Goal: Task Accomplishment & Management: Use online tool/utility

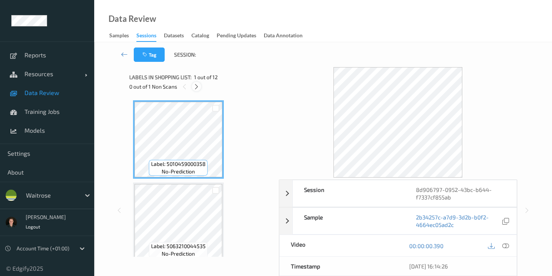
click at [196, 89] on icon at bounding box center [196, 86] width 6 height 7
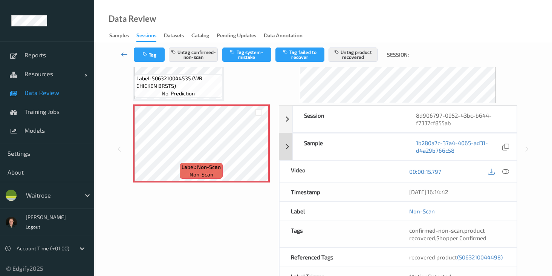
scroll to position [119, 0]
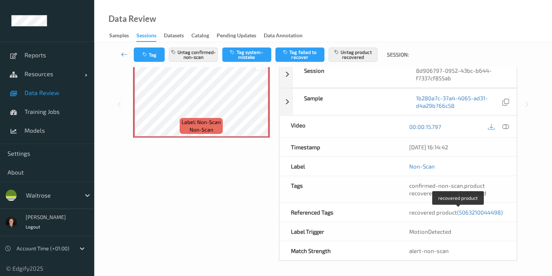
click at [457, 216] on span "(5063210044498)" at bounding box center [480, 212] width 46 height 7
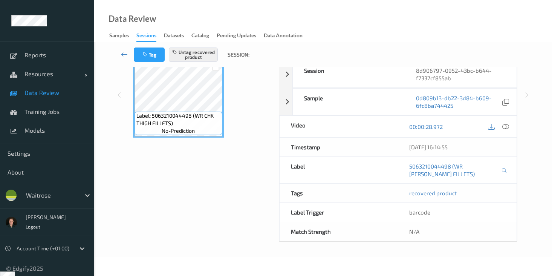
scroll to position [100, 0]
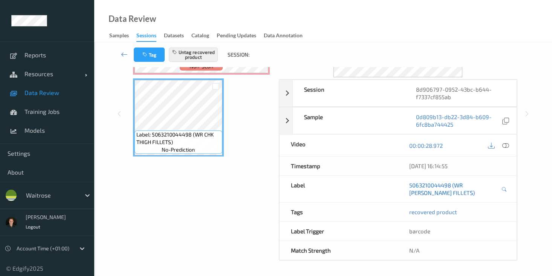
click at [440, 184] on link "5063210044498 (WR CHK THIGH FILLETS)" at bounding box center [454, 188] width 90 height 15
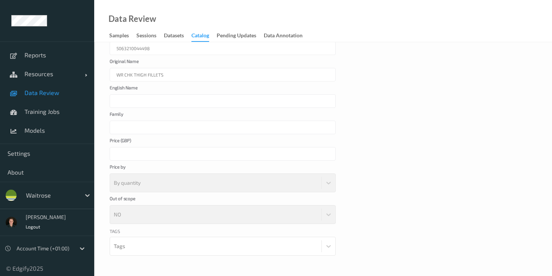
scroll to position [39, 0]
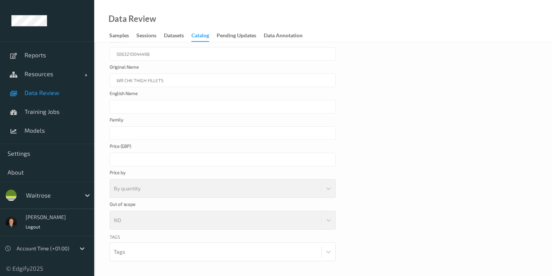
click at [124, 80] on div "WR CHK THIGH FILLETS" at bounding box center [223, 80] width 226 height 14
drag, startPoint x: 163, startPoint y: 79, endPoint x: 106, endPoint y: 77, distance: 57.3
click at [106, 77] on div "Cancel Edit Save Label 5063210044498 Original Name WR CHK THIGH FILLETS English…" at bounding box center [323, 151] width 458 height 296
click at [127, 77] on div "WR CHK THIGH FILLETS" at bounding box center [223, 80] width 226 height 14
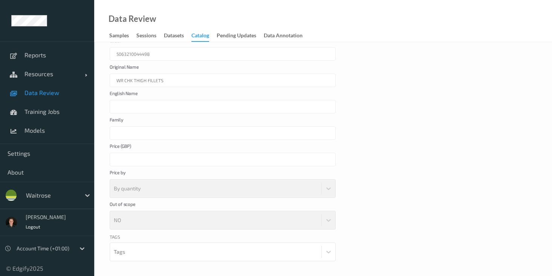
click at [127, 77] on div "WR CHK THIGH FILLETS" at bounding box center [223, 80] width 226 height 14
click at [120, 157] on div "****" at bounding box center [223, 160] width 226 height 14
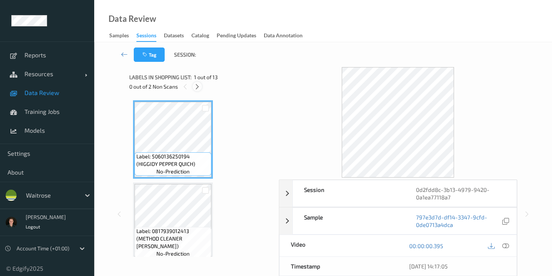
click at [199, 84] on icon at bounding box center [197, 86] width 6 height 7
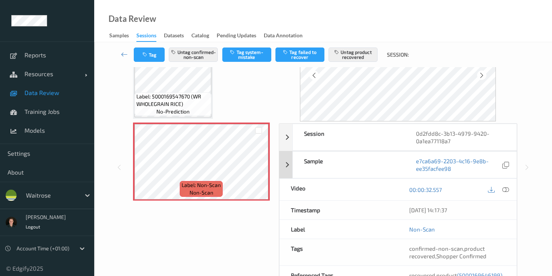
scroll to position [119, 0]
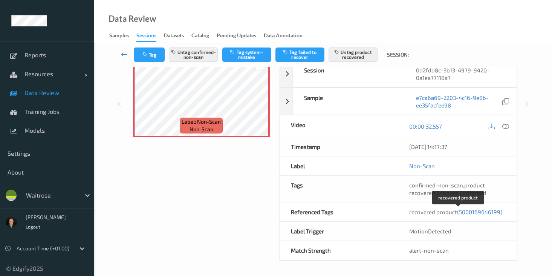
click at [478, 211] on span "(5000169646199)" at bounding box center [479, 211] width 45 height 7
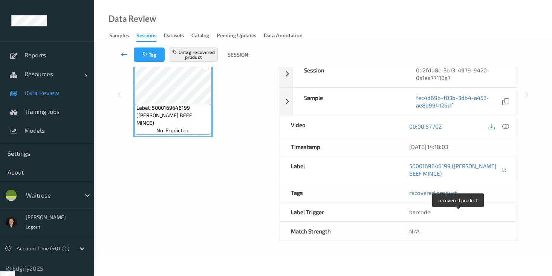
scroll to position [100, 0]
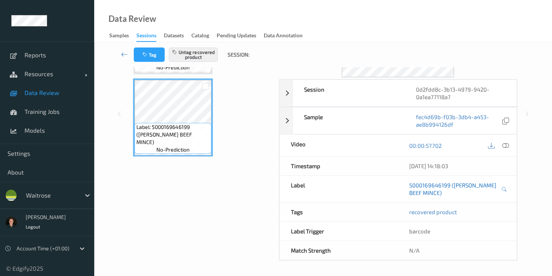
click at [461, 184] on link "5000169646199 (WR DORG BEEF MINCE)" at bounding box center [454, 188] width 90 height 15
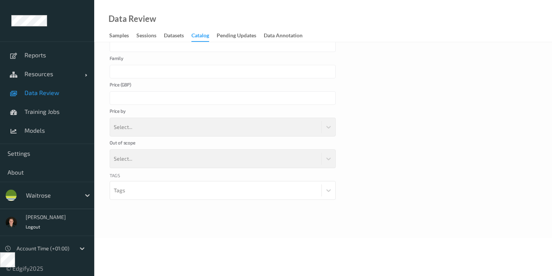
scroll to position [62, 0]
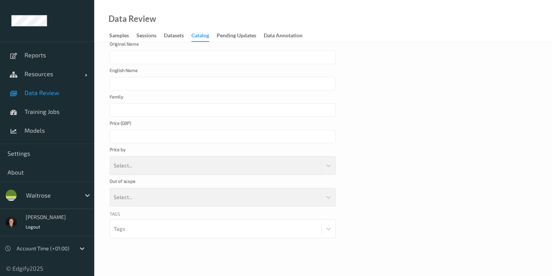
type input "WR DORG BEEF MINCE"
type input "***"
click at [132, 58] on div "WR DORG BEEF MINCE" at bounding box center [223, 58] width 226 height 14
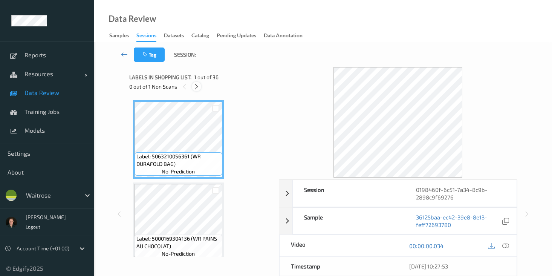
click at [198, 88] on icon at bounding box center [196, 86] width 6 height 7
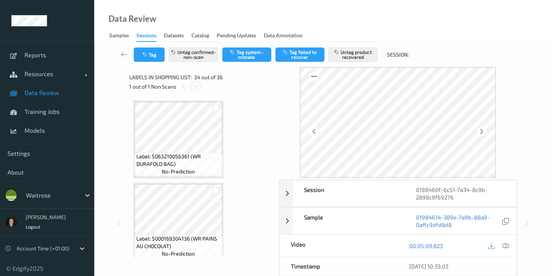
scroll to position [2633, 0]
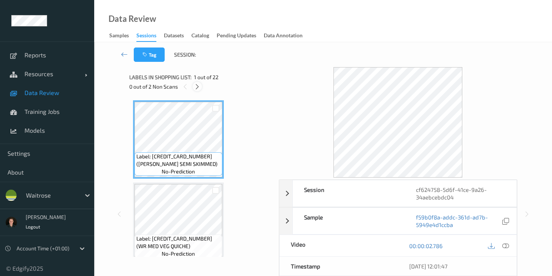
click at [200, 87] on icon at bounding box center [197, 86] width 6 height 7
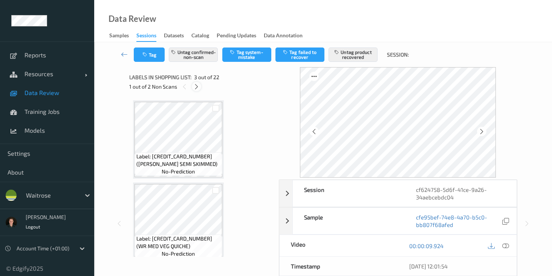
scroll to position [86, 0]
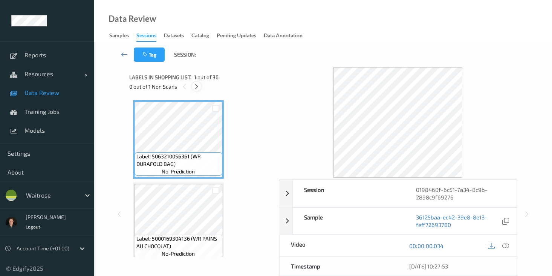
click at [198, 88] on icon at bounding box center [196, 86] width 6 height 7
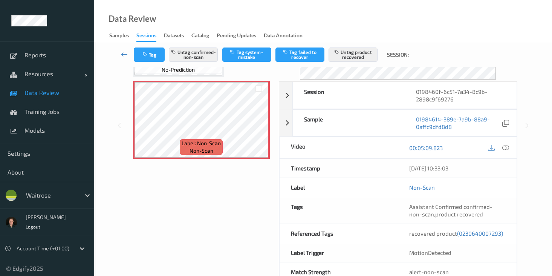
scroll to position [98, 0]
click at [457, 236] on span "(0230640007293)" at bounding box center [480, 233] width 46 height 7
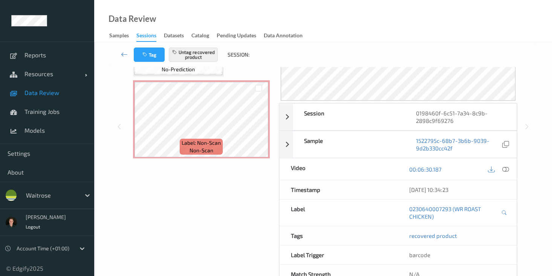
scroll to position [2715, 0]
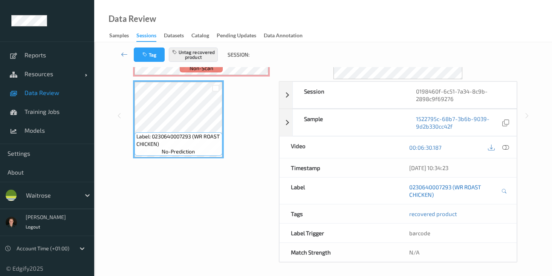
click at [459, 189] on link "0230640007293 (WR ROAST CHICKEN)" at bounding box center [454, 190] width 90 height 15
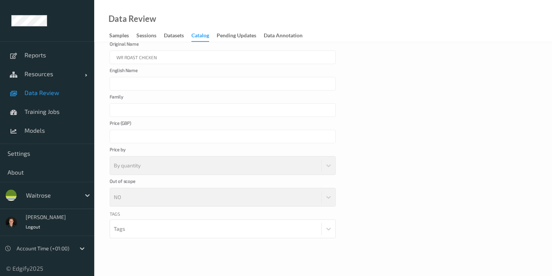
drag, startPoint x: 125, startPoint y: 55, endPoint x: 154, endPoint y: 57, distance: 28.7
click at [154, 57] on div "WR ROAST CHICKEN" at bounding box center [223, 58] width 226 height 14
drag, startPoint x: 162, startPoint y: 57, endPoint x: 126, endPoint y: 57, distance: 36.2
click at [126, 57] on div "WR ROAST CHICKEN" at bounding box center [223, 58] width 226 height 14
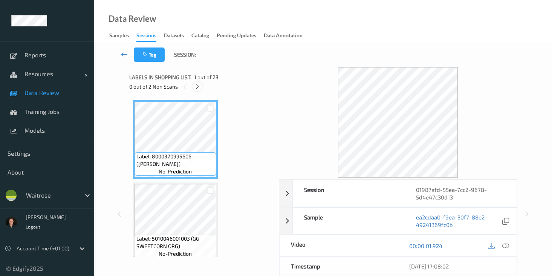
click at [197, 89] on icon at bounding box center [197, 86] width 6 height 7
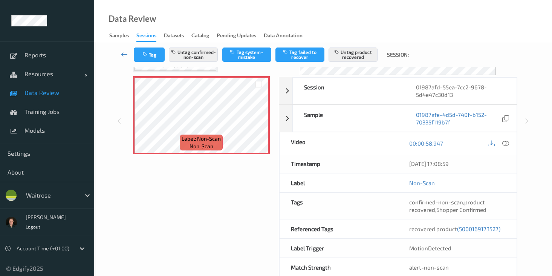
scroll to position [109, 0]
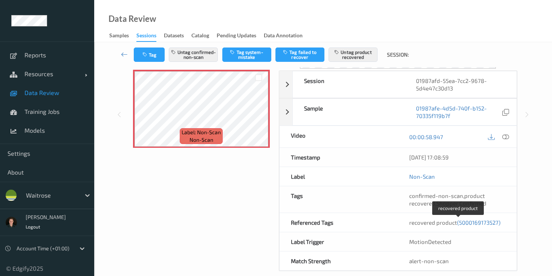
click at [479, 223] on span "(5000169173527)" at bounding box center [478, 222] width 43 height 7
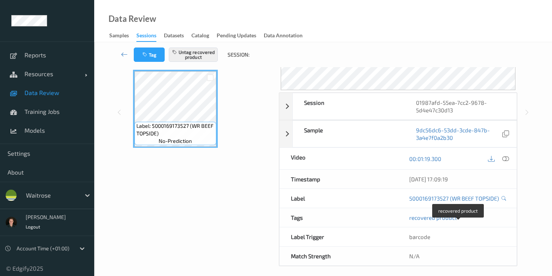
scroll to position [100, 0]
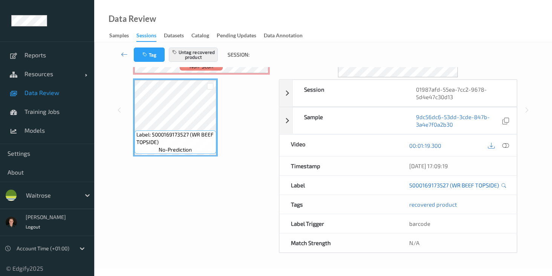
click at [455, 185] on link "5000169173527 (WR BEEF TOPSIDE)" at bounding box center [454, 185] width 90 height 8
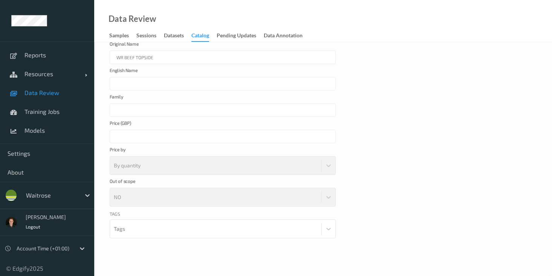
click at [149, 63] on div "WR BEEF TOPSIDE" at bounding box center [223, 58] width 226 height 14
drag, startPoint x: 123, startPoint y: 55, endPoint x: 160, endPoint y: 55, distance: 36.6
click at [160, 55] on div "WR BEEF TOPSIDE" at bounding box center [223, 58] width 226 height 14
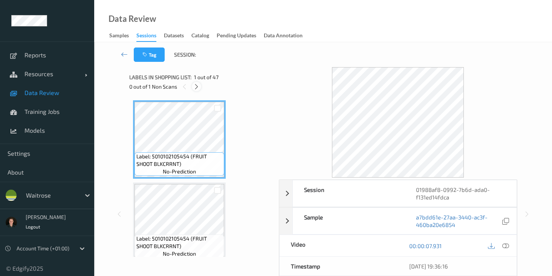
click at [199, 88] on icon at bounding box center [196, 86] width 6 height 7
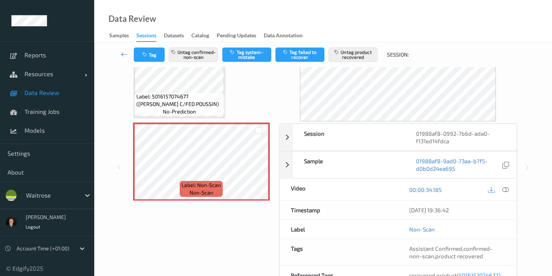
scroll to position [102, 0]
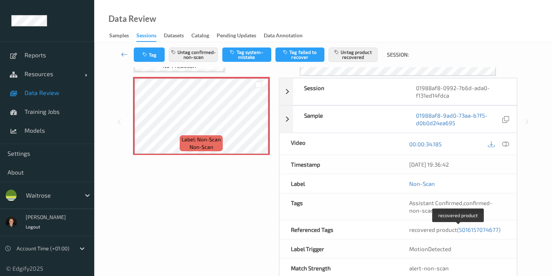
click at [482, 231] on span "(5016157074677)" at bounding box center [478, 229] width 43 height 7
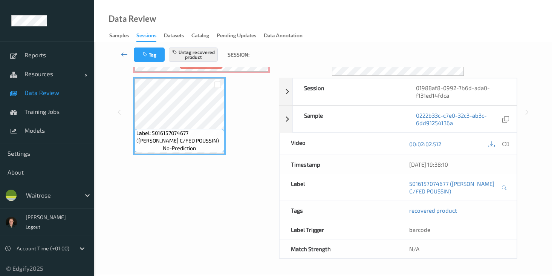
scroll to position [100, 0]
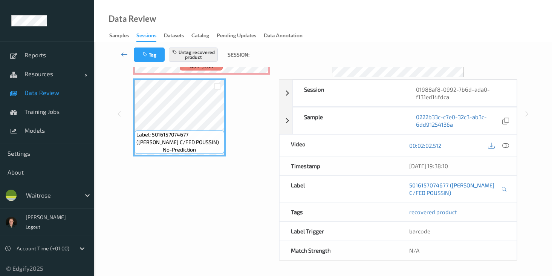
click at [465, 185] on link "5016157074677 (GRESS C/FED POUSSIN)" at bounding box center [454, 188] width 90 height 15
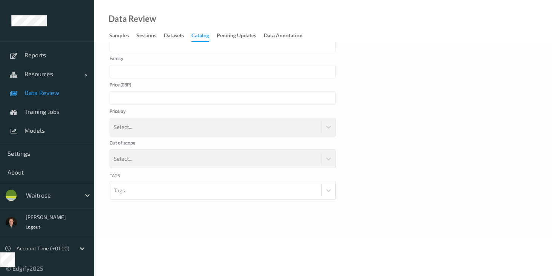
scroll to position [62, 0]
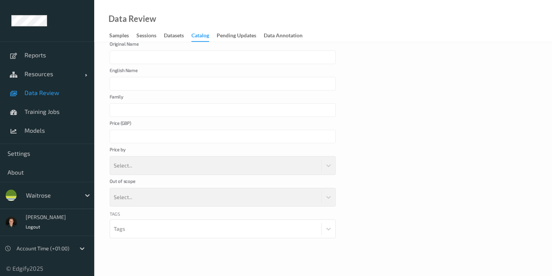
type input "GRESS C/FED POUSSIN"
type input "****"
click at [142, 58] on div "GRESS C/FED POUSSIN" at bounding box center [223, 58] width 226 height 14
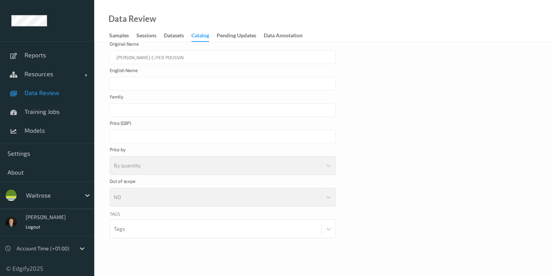
click at [158, 57] on div "GRESS C/FED POUSSIN" at bounding box center [223, 58] width 226 height 14
click at [168, 56] on div "GRESS C/FED POUSSIN" at bounding box center [223, 58] width 226 height 14
click at [166, 56] on div "GRESS C/FED POUSSIN" at bounding box center [223, 58] width 226 height 14
click at [149, 56] on div "GRESS C/FED POUSSIN" at bounding box center [223, 58] width 226 height 14
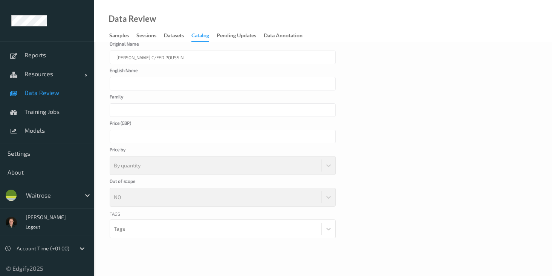
click at [149, 56] on div "GRESS C/FED POUSSIN" at bounding box center [223, 58] width 226 height 14
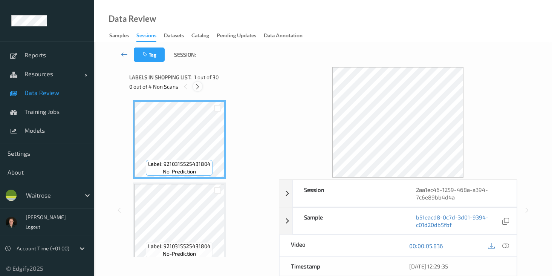
click at [200, 87] on icon at bounding box center [197, 86] width 6 height 7
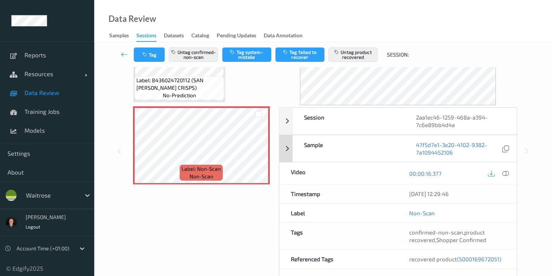
scroll to position [78, 0]
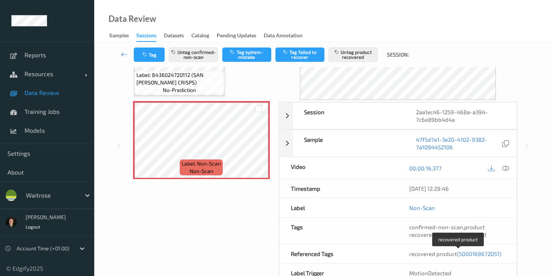
click at [490, 255] on span "(5000169672051)" at bounding box center [479, 253] width 44 height 7
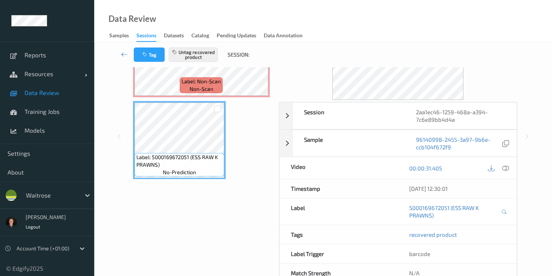
scroll to position [100, 0]
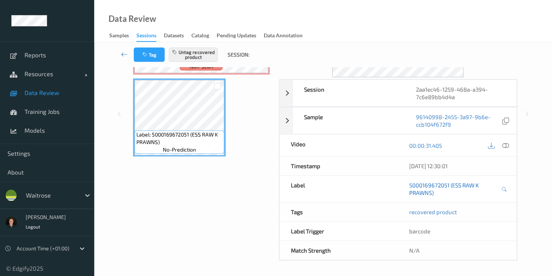
click at [460, 184] on link "5000169672051 (ESS RAW K PRAWNS)" at bounding box center [454, 188] width 90 height 15
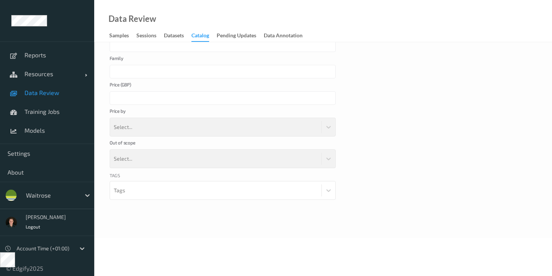
scroll to position [62, 0]
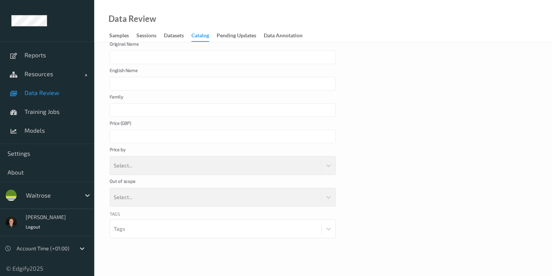
type input "ESS RAW K PRAWNS"
type input "****"
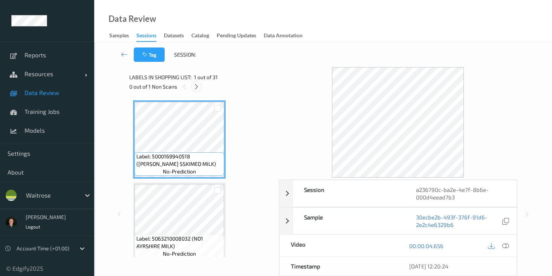
click at [198, 85] on icon at bounding box center [196, 86] width 6 height 7
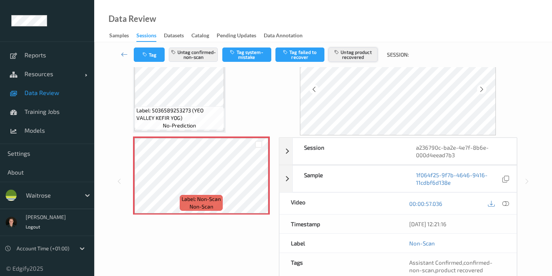
scroll to position [119, 0]
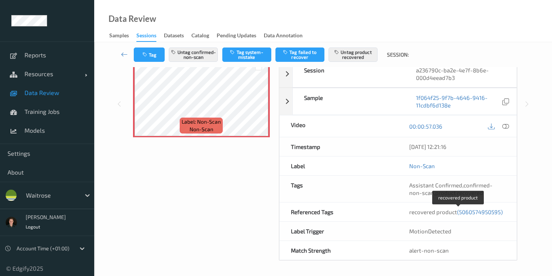
click at [473, 211] on span "(5060574950595)" at bounding box center [480, 211] width 46 height 7
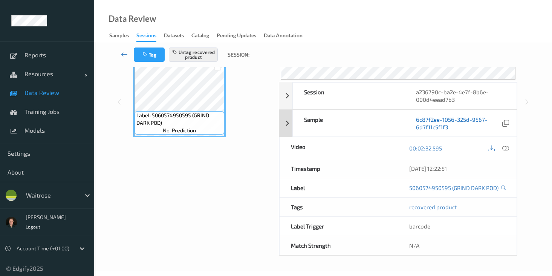
scroll to position [100, 0]
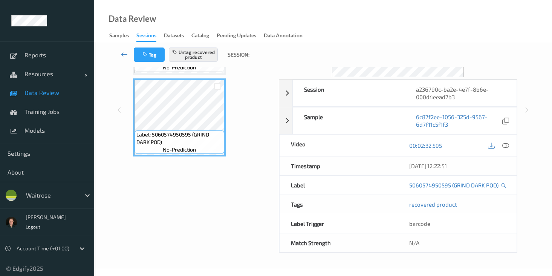
click at [462, 187] on link "5060574950595 (GRIND DARK POD)" at bounding box center [453, 185] width 89 height 8
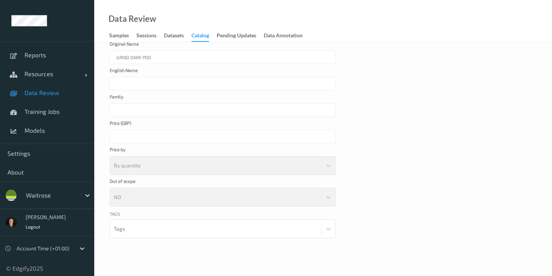
click at [122, 54] on div "GRIND DARK POD" at bounding box center [223, 58] width 226 height 14
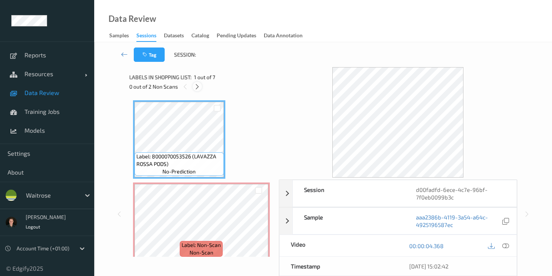
click at [199, 88] on icon at bounding box center [197, 86] width 6 height 7
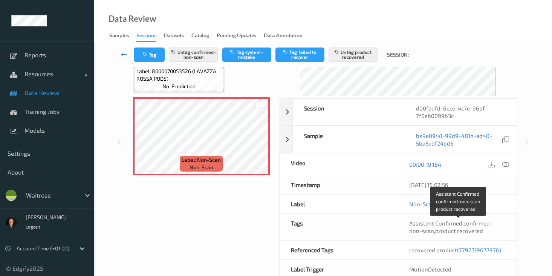
scroll to position [93, 0]
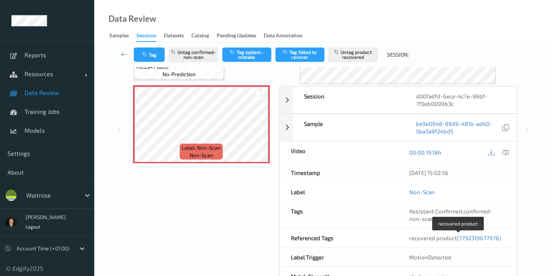
click at [468, 241] on span "(7792319677976)" at bounding box center [479, 237] width 44 height 7
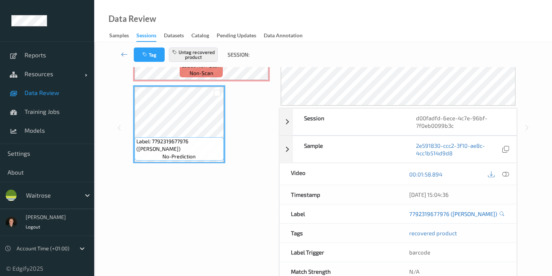
click at [452, 214] on link "7792319677976 (NORTON COLECCION)" at bounding box center [453, 214] width 88 height 8
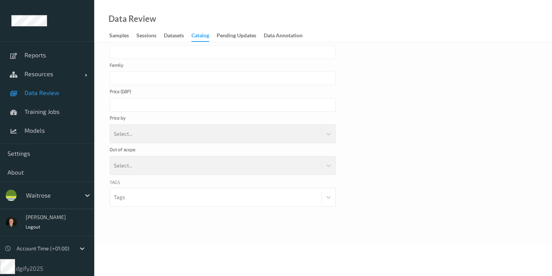
scroll to position [62, 0]
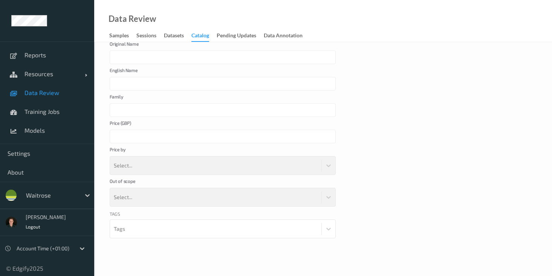
type input "NORTON COLECCION"
type input "**"
click at [130, 56] on div "NORTON COLECCION" at bounding box center [223, 58] width 226 height 14
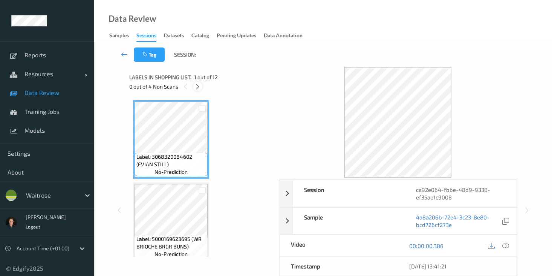
click at [198, 86] on icon at bounding box center [197, 86] width 6 height 7
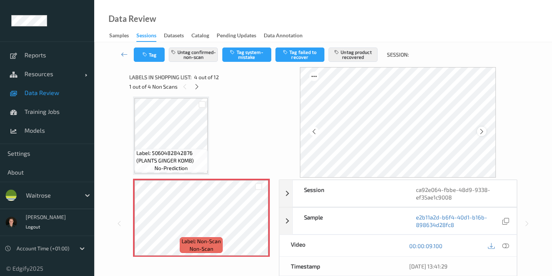
click at [480, 131] on div at bounding box center [481, 131] width 9 height 9
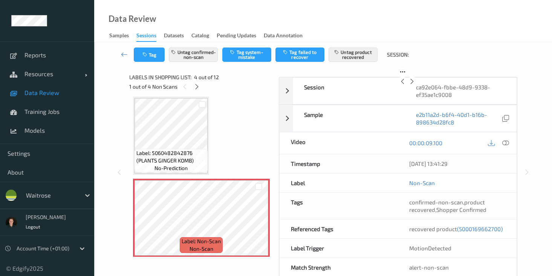
click at [417, 86] on div at bounding box center [411, 81] width 9 height 9
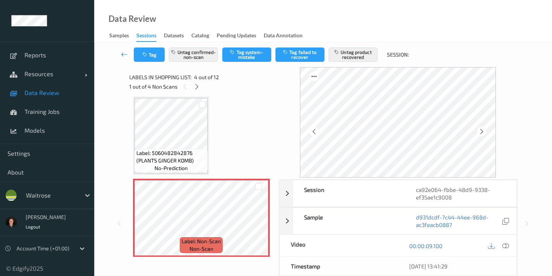
click at [480, 131] on div at bounding box center [481, 131] width 9 height 9
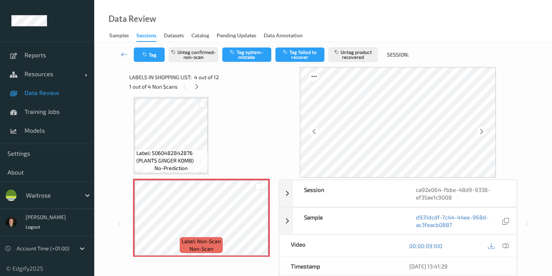
click at [480, 131] on div at bounding box center [481, 131] width 9 height 9
click at [198, 87] on icon at bounding box center [197, 86] width 6 height 7
click at [487, 133] on div at bounding box center [481, 131] width 9 height 9
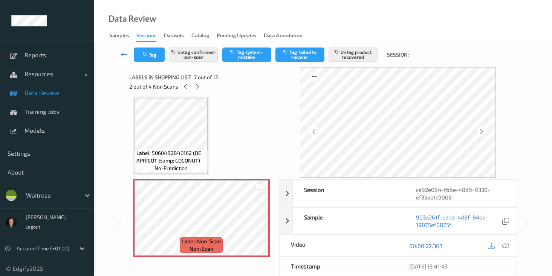
click at [487, 133] on div at bounding box center [481, 131] width 9 height 9
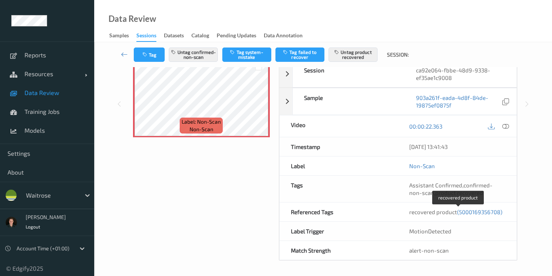
click at [477, 211] on span "(5000169356708)" at bounding box center [479, 211] width 45 height 7
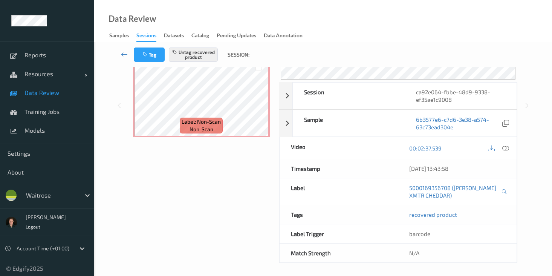
scroll to position [661, 0]
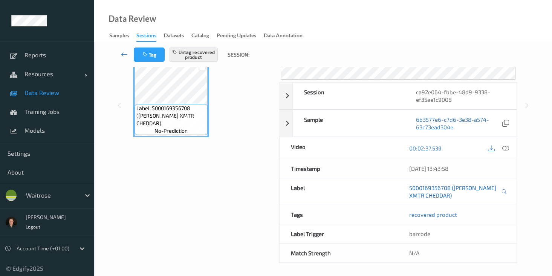
click at [468, 187] on link "5000169356708 (WR CORN XMTR CHEDDAR)" at bounding box center [454, 191] width 90 height 15
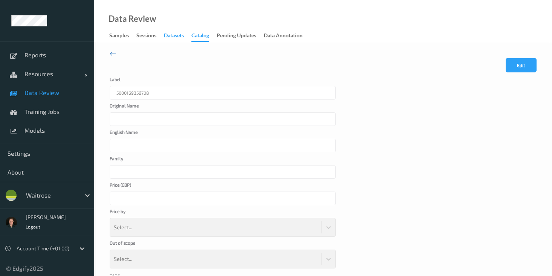
type input "WR CORN XMTR CHEDDAR"
type input "****"
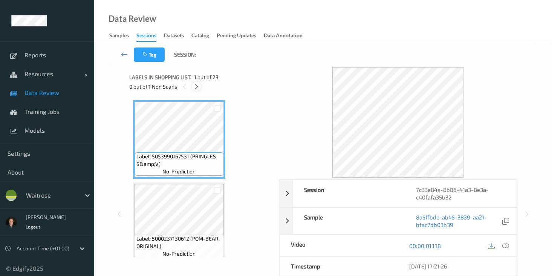
click at [195, 86] on icon at bounding box center [196, 86] width 6 height 7
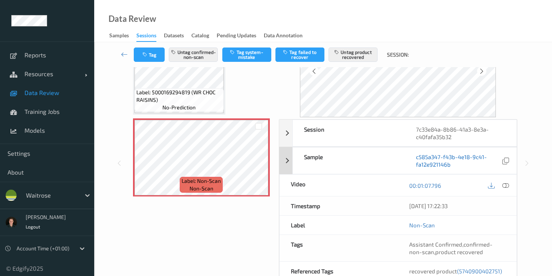
scroll to position [119, 0]
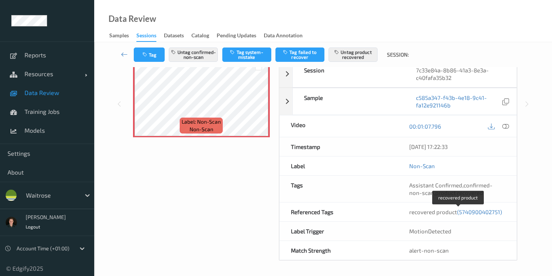
click at [488, 215] on div "recovered product (5740900402751)" at bounding box center [457, 212] width 96 height 8
click at [488, 213] on span "(5740900402751)" at bounding box center [479, 211] width 45 height 7
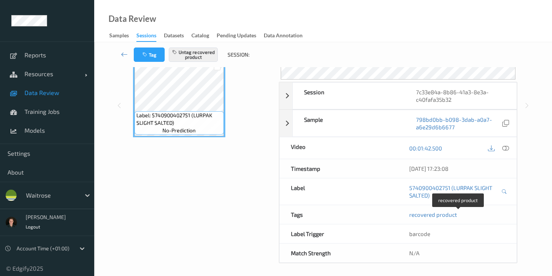
scroll to position [100, 0]
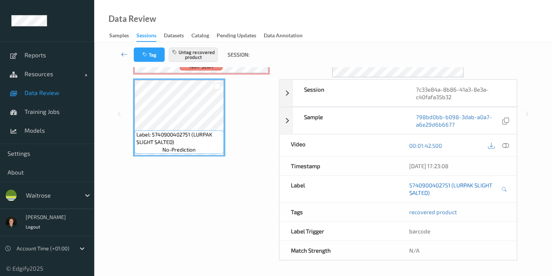
click at [464, 187] on link "5740900402751 (LURPAK SLIGHT SALTED)" at bounding box center [454, 188] width 90 height 15
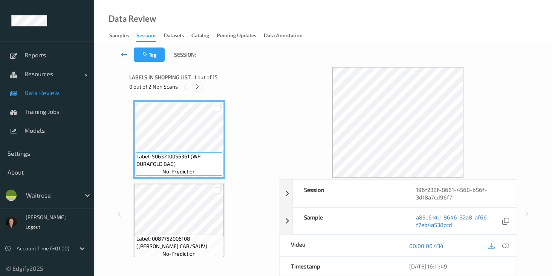
click at [200, 88] on icon at bounding box center [197, 86] width 6 height 7
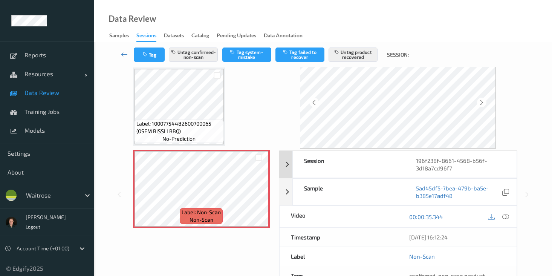
scroll to position [106, 0]
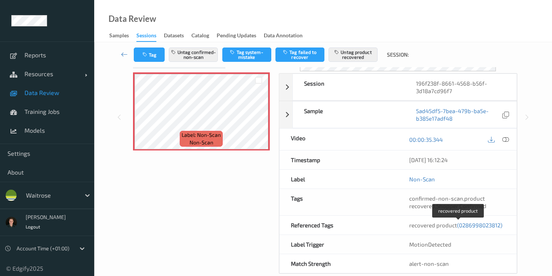
click at [478, 228] on span "(0286998023812)" at bounding box center [479, 225] width 45 height 7
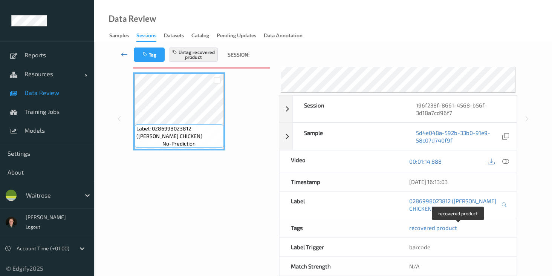
scroll to position [100, 0]
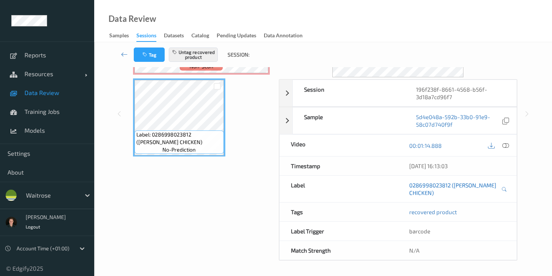
click at [427, 194] on link "0286998023812 (WR DORG CHICKEN)" at bounding box center [454, 188] width 90 height 15
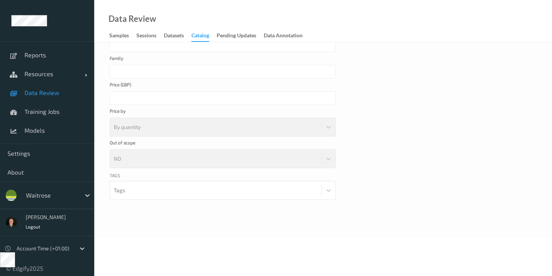
scroll to position [62, 0]
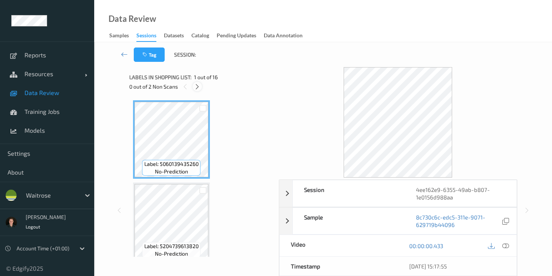
click at [197, 86] on icon at bounding box center [197, 86] width 6 height 7
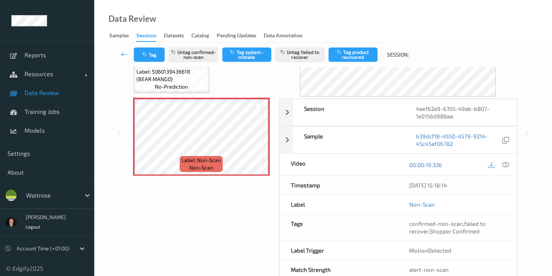
scroll to position [100, 0]
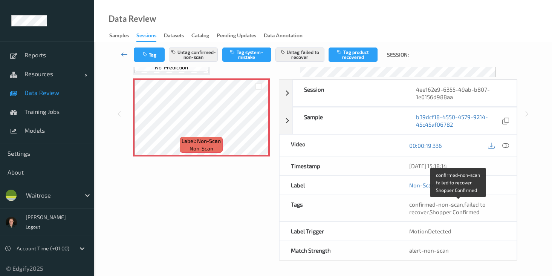
click at [459, 208] on span "Shopper Confirmed" at bounding box center [455, 211] width 50 height 7
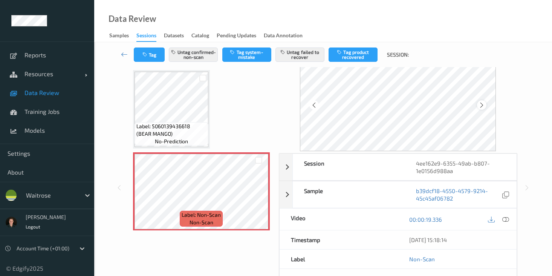
click at [482, 106] on icon at bounding box center [482, 105] width 6 height 7
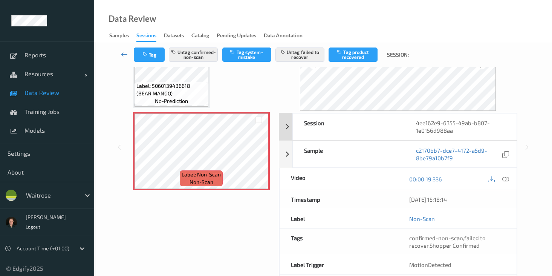
scroll to position [100, 0]
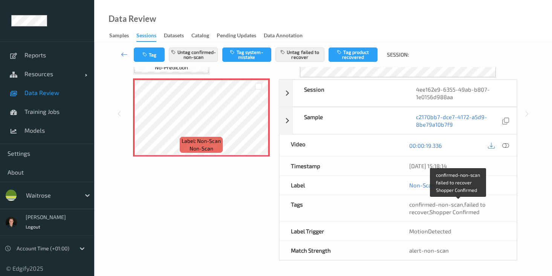
click at [450, 210] on span "Shopper Confirmed" at bounding box center [455, 211] width 50 height 7
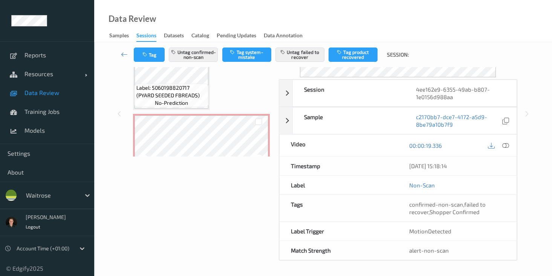
scroll to position [637, 0]
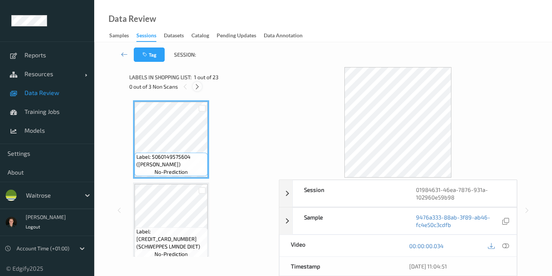
click at [198, 88] on icon at bounding box center [197, 86] width 6 height 7
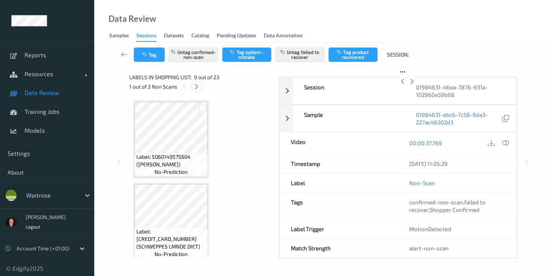
scroll to position [579, 0]
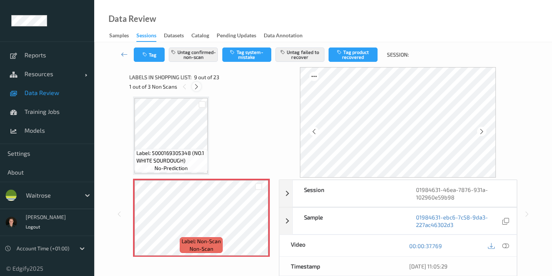
click at [198, 88] on icon at bounding box center [196, 86] width 6 height 7
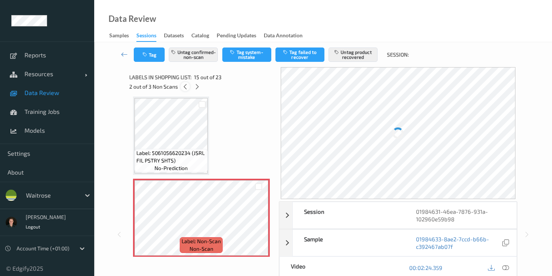
click at [184, 86] on icon at bounding box center [185, 86] width 6 height 7
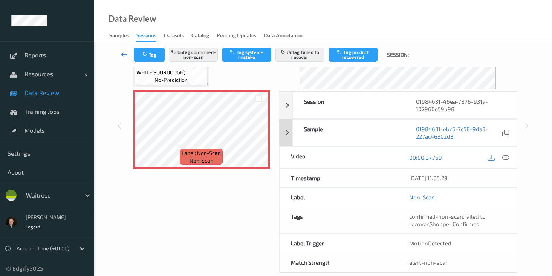
scroll to position [100, 0]
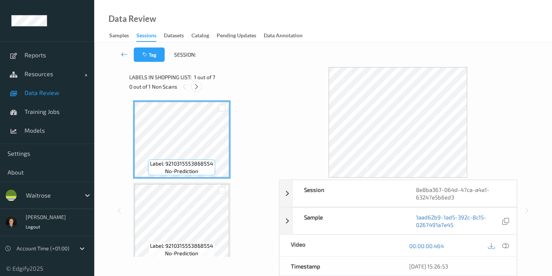
click at [199, 85] on icon at bounding box center [196, 86] width 6 height 7
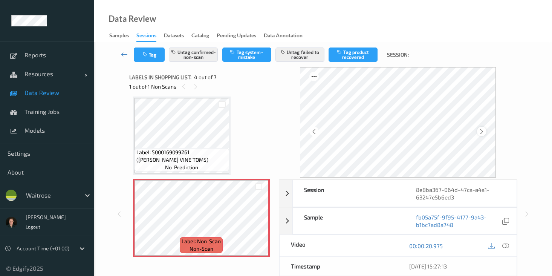
click at [485, 135] on div at bounding box center [481, 131] width 9 height 9
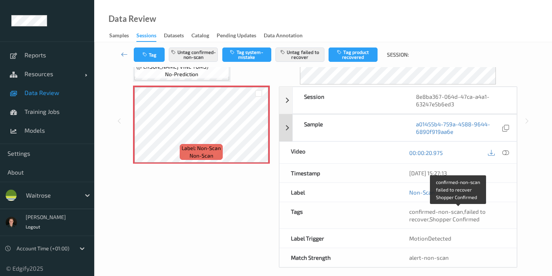
scroll to position [95, 0]
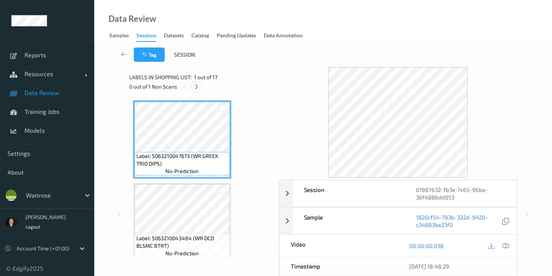
click at [200, 89] on div at bounding box center [196, 86] width 9 height 9
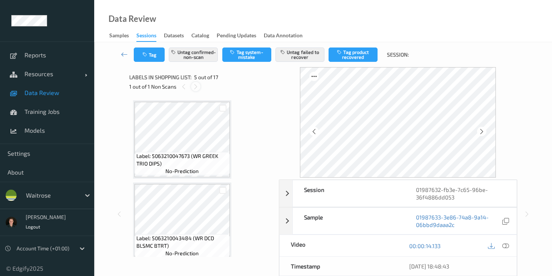
scroll to position [250, 0]
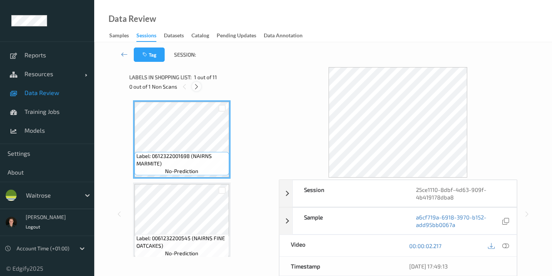
click at [193, 86] on icon at bounding box center [196, 86] width 6 height 7
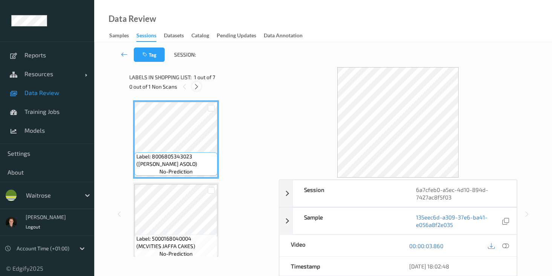
click at [194, 87] on icon at bounding box center [196, 86] width 6 height 7
click at [201, 86] on div at bounding box center [196, 86] width 9 height 9
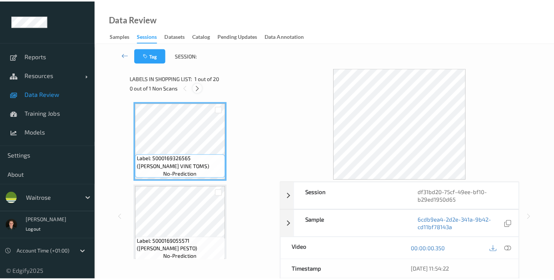
scroll to position [825, 0]
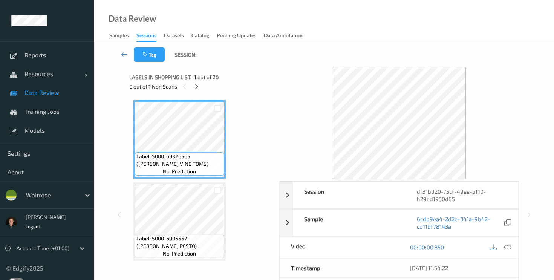
click at [196, 92] on div "Labels in shopping list: 1 out of 20 0 out of 1 Non Scans" at bounding box center [201, 81] width 144 height 29
click at [196, 89] on icon at bounding box center [196, 86] width 6 height 7
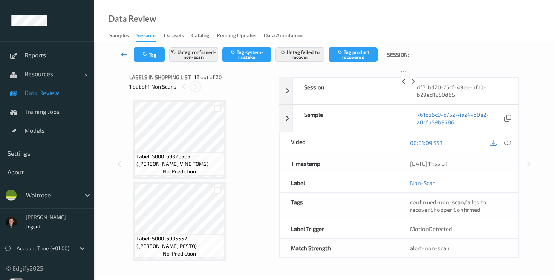
scroll to position [825, 0]
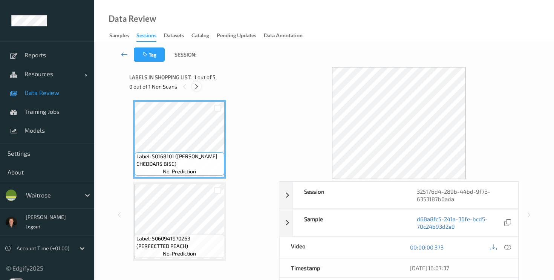
click at [196, 85] on icon at bounding box center [196, 86] width 6 height 7
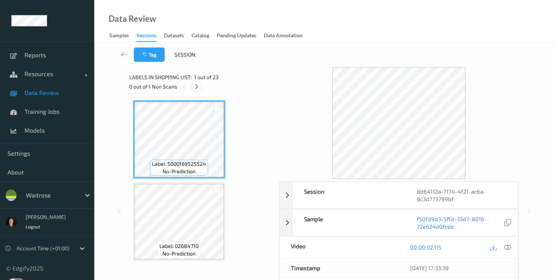
click at [199, 86] on icon at bounding box center [196, 86] width 6 height 7
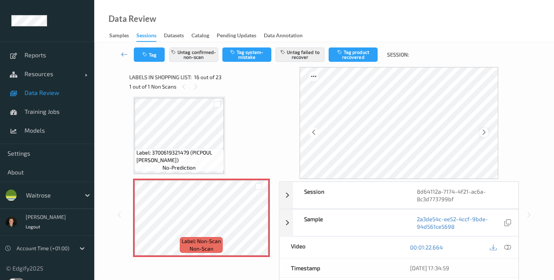
click at [487, 132] on icon at bounding box center [484, 132] width 6 height 7
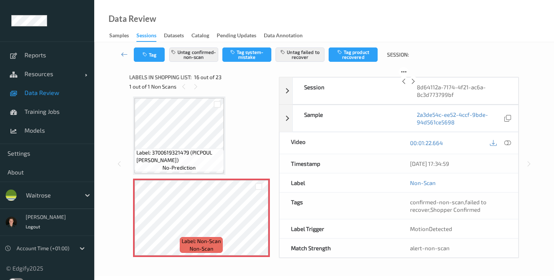
click at [416, 85] on icon at bounding box center [413, 81] width 6 height 7
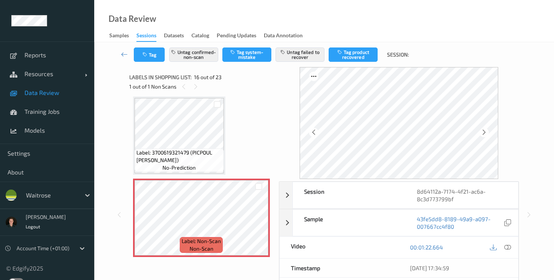
click at [487, 132] on icon at bounding box center [484, 132] width 6 height 7
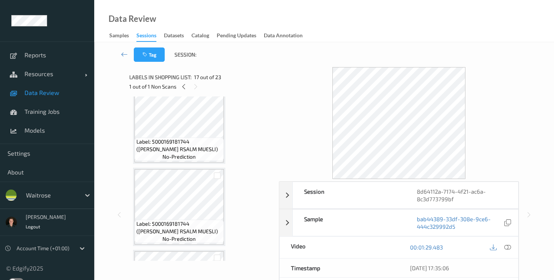
scroll to position [960, 0]
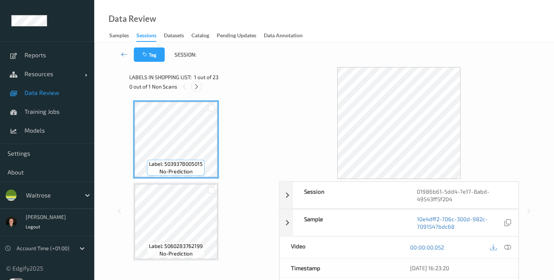
click at [198, 87] on icon at bounding box center [196, 86] width 6 height 7
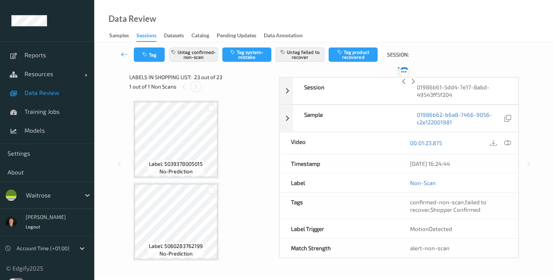
scroll to position [1729, 0]
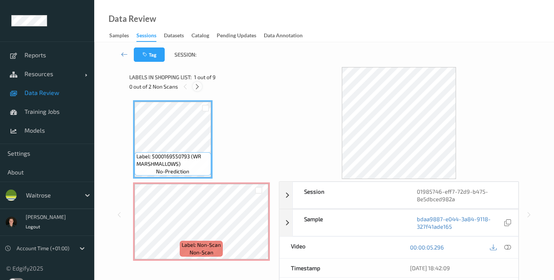
click at [196, 89] on icon at bounding box center [197, 86] width 6 height 7
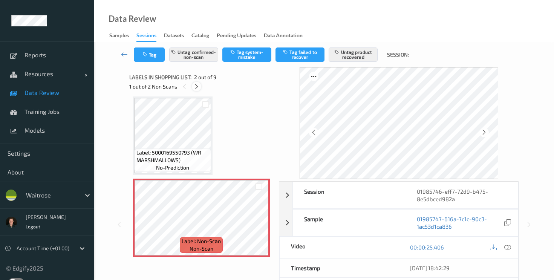
click at [196, 89] on icon at bounding box center [196, 86] width 6 height 7
click at [185, 86] on icon at bounding box center [185, 86] width 6 height 7
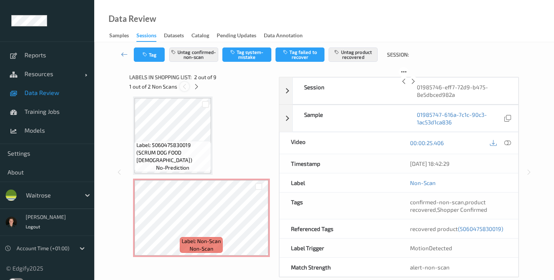
scroll to position [4, 0]
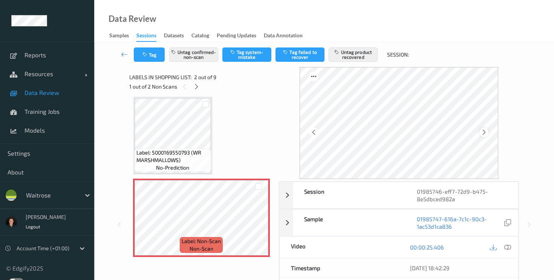
click at [489, 136] on div at bounding box center [483, 132] width 9 height 9
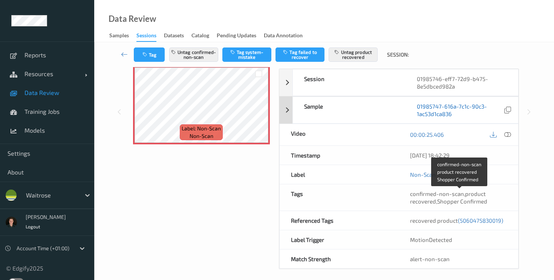
scroll to position [112, 0]
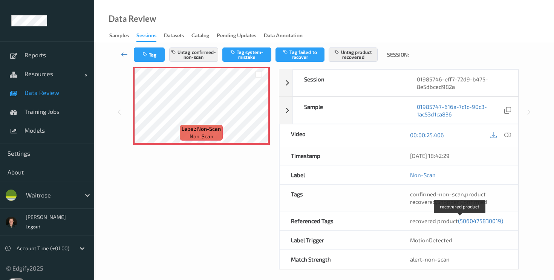
click at [465, 222] on span "(5060475830019)" at bounding box center [480, 220] width 45 height 7
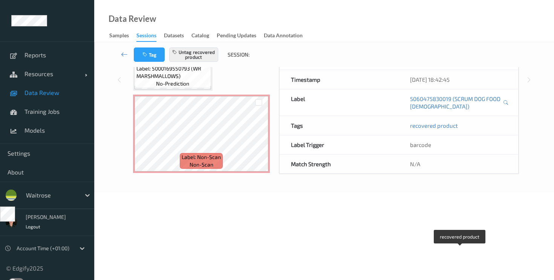
scroll to position [86, 0]
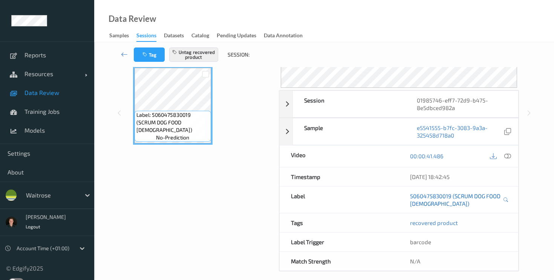
click at [458, 199] on link "5060475830019 (SCRUM DOG FOOD CHICK)" at bounding box center [455, 199] width 91 height 15
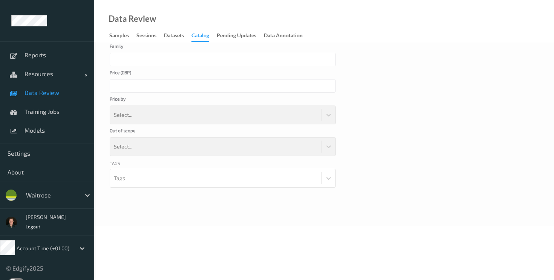
scroll to position [58, 0]
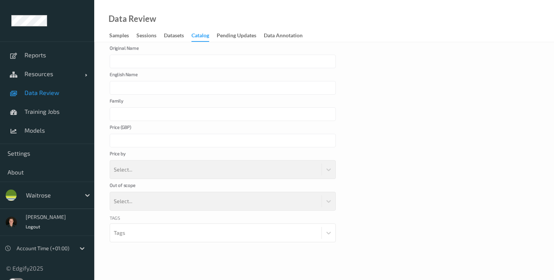
type input "SCRUM DOG FOOD CHICK"
type input "**"
drag, startPoint x: 133, startPoint y: 59, endPoint x: 167, endPoint y: 61, distance: 34.3
click at [168, 61] on div "SCRUM DOG FOOD CHICK" at bounding box center [223, 62] width 226 height 14
click at [167, 61] on div "SCRUM DOG FOOD CHICK" at bounding box center [223, 62] width 226 height 14
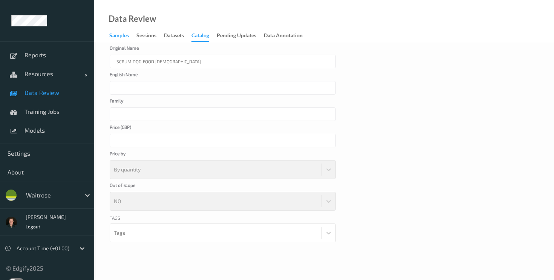
click at [126, 35] on div "Samples" at bounding box center [119, 36] width 20 height 9
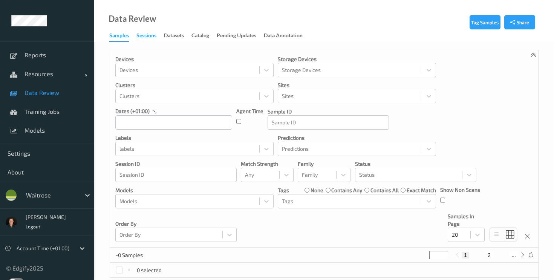
click at [152, 40] on div "Sessions" at bounding box center [146, 36] width 20 height 9
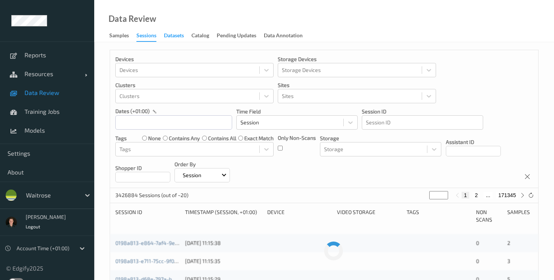
click at [173, 40] on div "Datasets" at bounding box center [174, 36] width 20 height 9
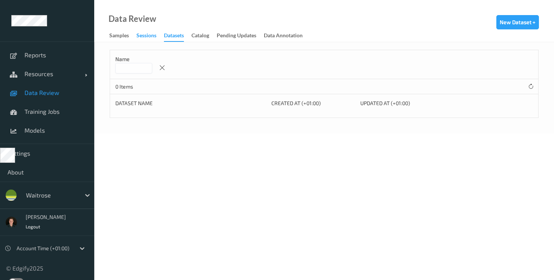
click at [149, 38] on div "Sessions" at bounding box center [146, 36] width 20 height 9
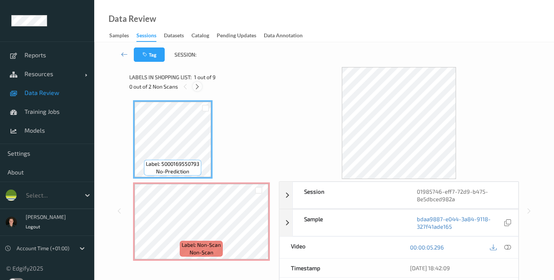
click at [199, 88] on icon at bounding box center [197, 86] width 6 height 7
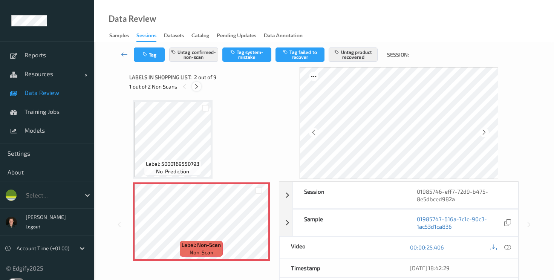
scroll to position [4, 0]
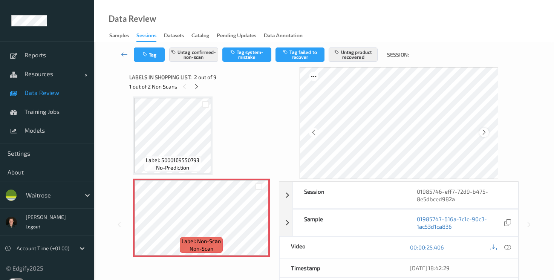
click at [487, 130] on icon at bounding box center [484, 132] width 6 height 7
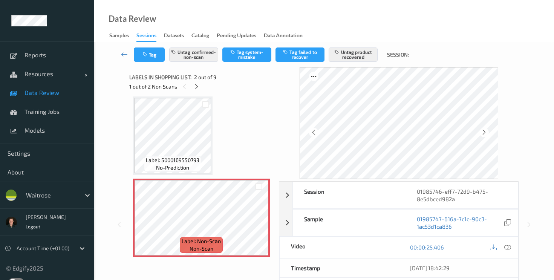
click at [487, 130] on icon at bounding box center [484, 132] width 6 height 7
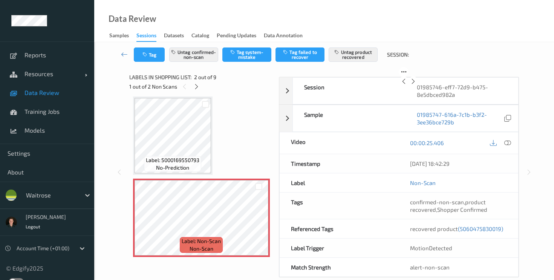
click at [416, 85] on icon at bounding box center [413, 81] width 6 height 7
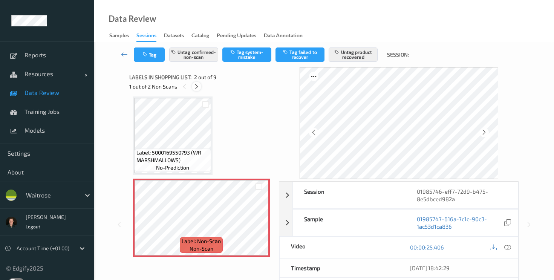
click at [198, 88] on icon at bounding box center [196, 86] width 6 height 7
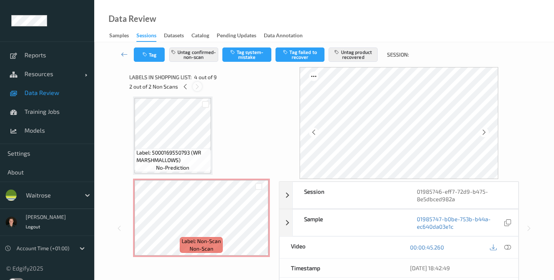
scroll to position [168, 0]
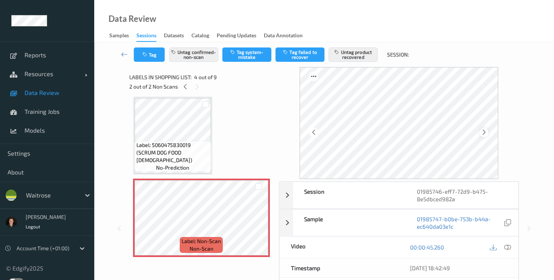
click at [487, 130] on icon at bounding box center [484, 132] width 6 height 7
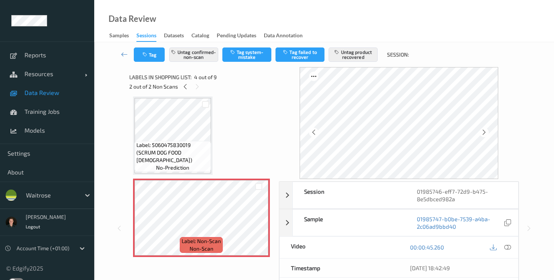
click at [487, 130] on icon at bounding box center [484, 132] width 6 height 7
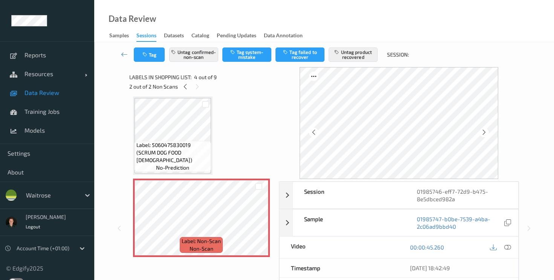
click at [487, 130] on icon at bounding box center [484, 132] width 6 height 7
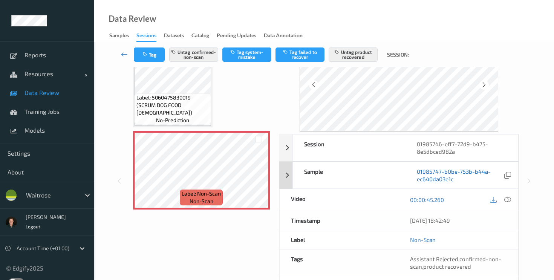
scroll to position [117, 0]
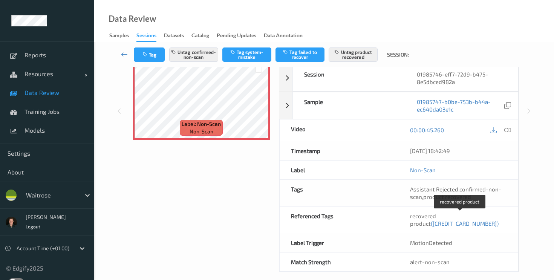
click at [486, 220] on span "(5023762000120)" at bounding box center [465, 223] width 68 height 7
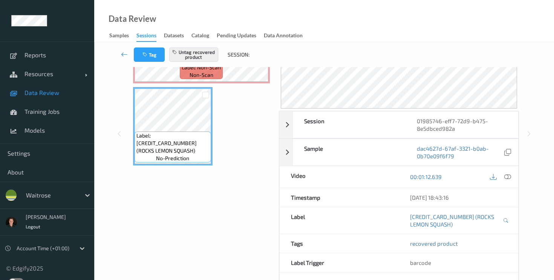
scroll to position [119, 0]
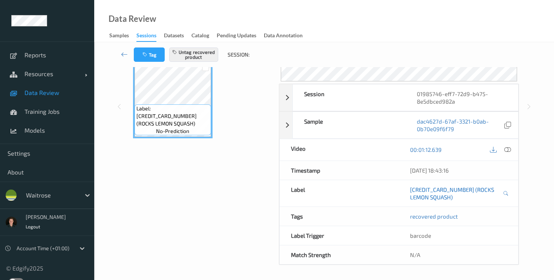
click at [442, 190] on link "5023762000120 (ROCKS LEMON SQUASH)" at bounding box center [455, 193] width 91 height 15
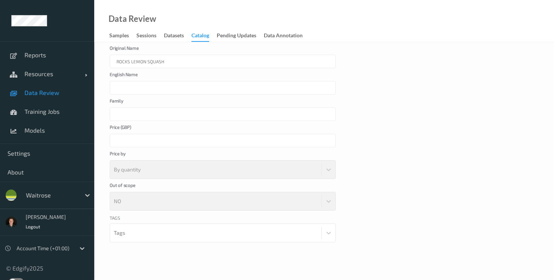
click at [130, 60] on div "ROCKS LEMON SQUASH" at bounding box center [223, 62] width 226 height 14
click at [147, 60] on div "ROCKS LEMON SQUASH" at bounding box center [223, 62] width 226 height 14
drag, startPoint x: 167, startPoint y: 63, endPoint x: 129, endPoint y: 61, distance: 37.7
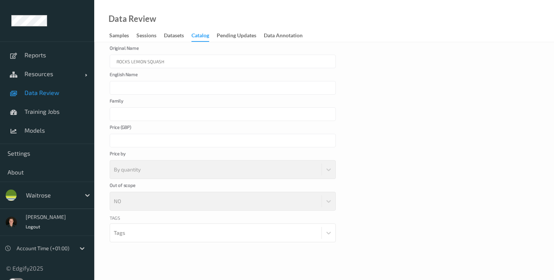
click at [129, 61] on div "ROCKS LEMON SQUASH" at bounding box center [223, 62] width 226 height 14
drag, startPoint x: 133, startPoint y: 61, endPoint x: 155, endPoint y: 60, distance: 21.5
click at [155, 60] on div "ROCKS LEMON SQUASH" at bounding box center [223, 62] width 226 height 14
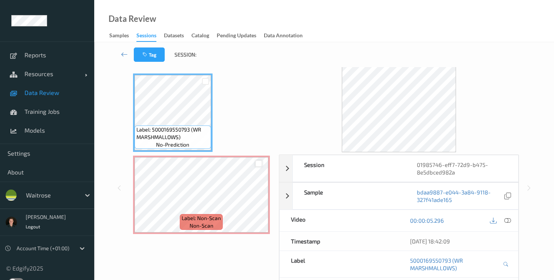
scroll to position [21, 0]
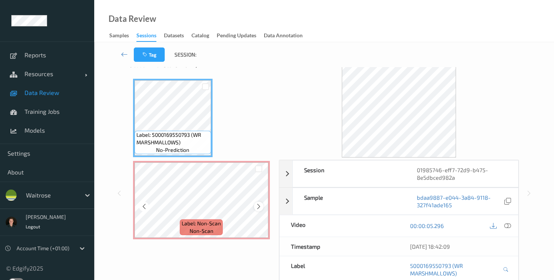
click at [256, 203] on icon at bounding box center [259, 206] width 6 height 7
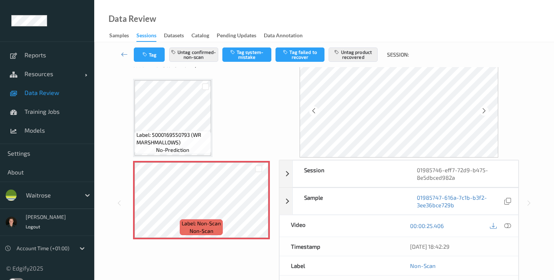
scroll to position [0, 0]
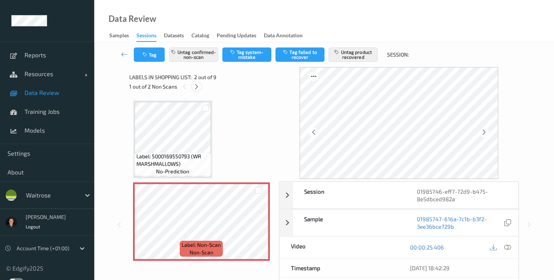
click at [198, 89] on icon at bounding box center [196, 86] width 6 height 7
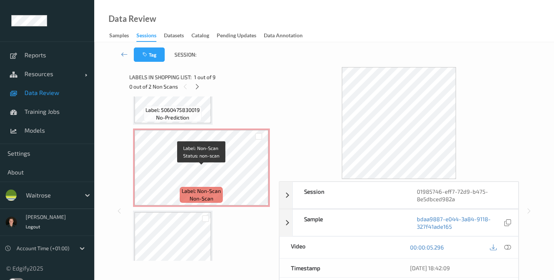
scroll to position [239, 0]
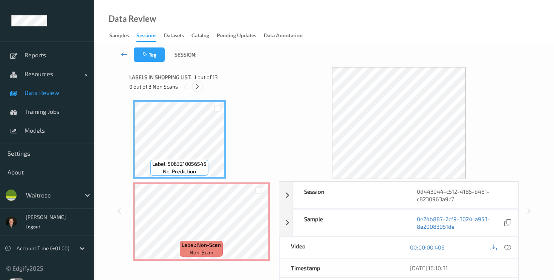
click at [201, 87] on div at bounding box center [197, 86] width 9 height 9
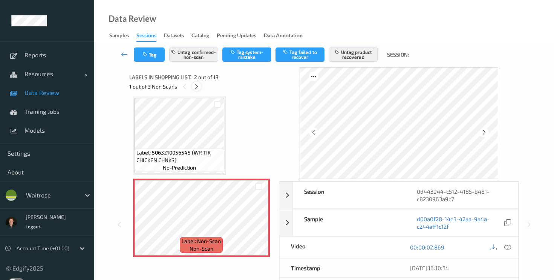
click at [196, 86] on icon at bounding box center [196, 86] width 6 height 7
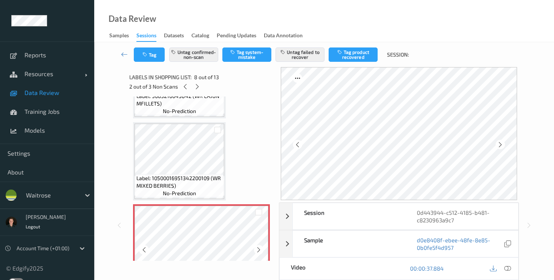
scroll to position [475, 0]
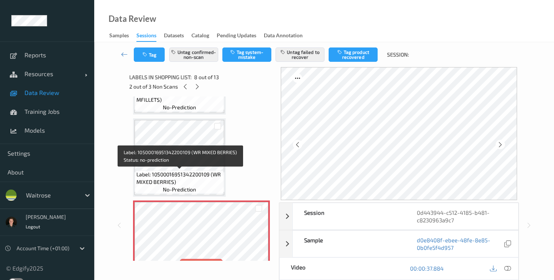
click at [184, 181] on span "Label: 10500016951342200109 (WR MIXED BERRIES)" at bounding box center [179, 178] width 86 height 15
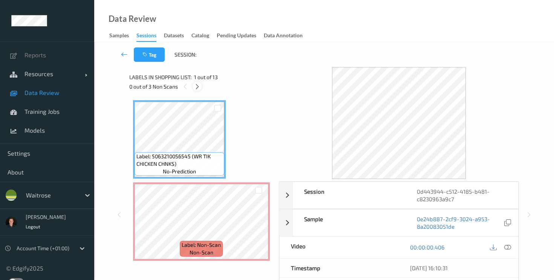
click at [197, 87] on icon at bounding box center [197, 86] width 6 height 7
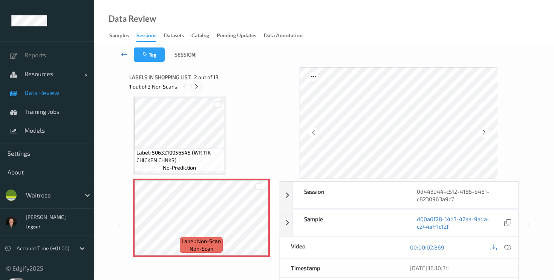
click at [197, 87] on icon at bounding box center [196, 86] width 6 height 7
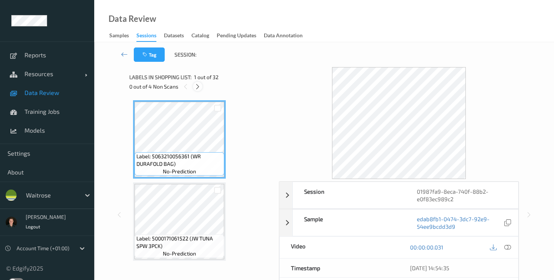
click at [197, 85] on icon at bounding box center [197, 86] width 6 height 7
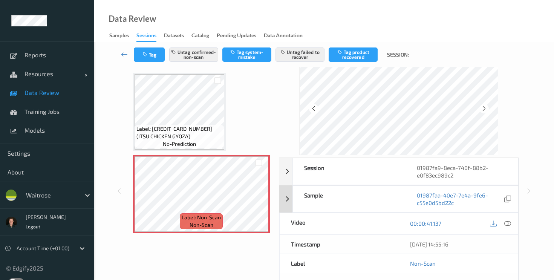
scroll to position [12, 0]
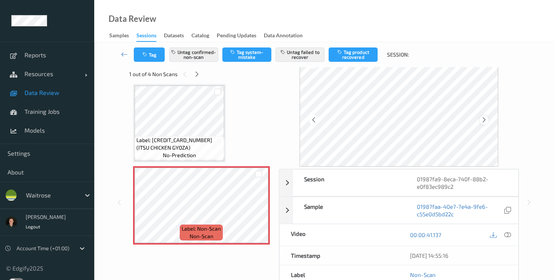
click at [487, 119] on icon at bounding box center [484, 119] width 6 height 7
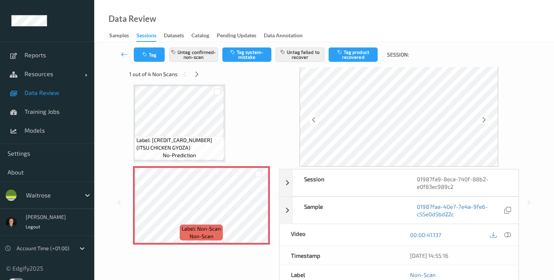
click at [487, 119] on icon at bounding box center [484, 119] width 6 height 7
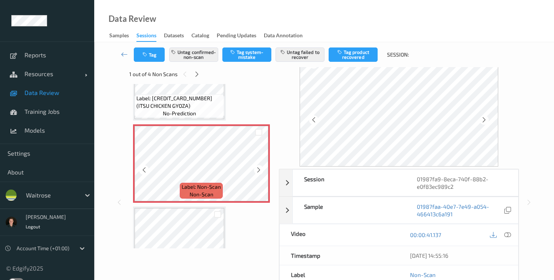
scroll to position [625, 0]
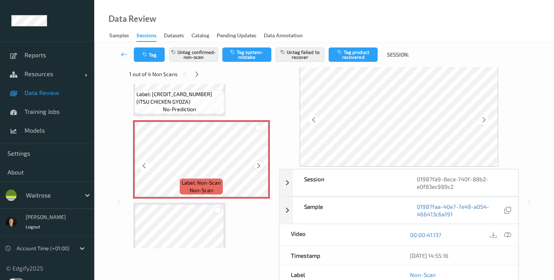
click at [261, 166] on icon at bounding box center [259, 165] width 6 height 7
click at [196, 75] on icon at bounding box center [197, 74] width 6 height 7
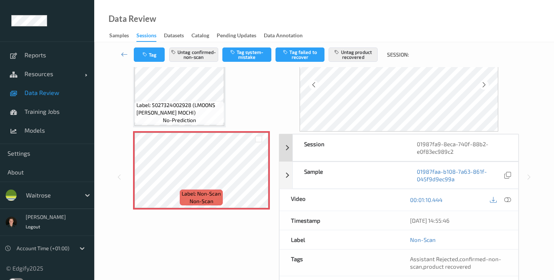
scroll to position [32, 0]
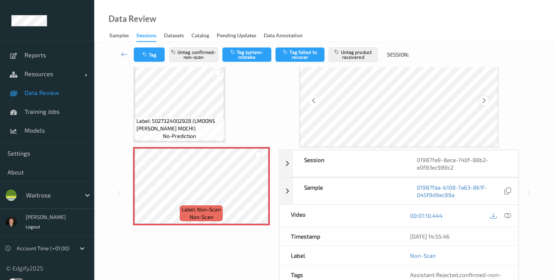
click at [486, 103] on icon at bounding box center [484, 100] width 6 height 7
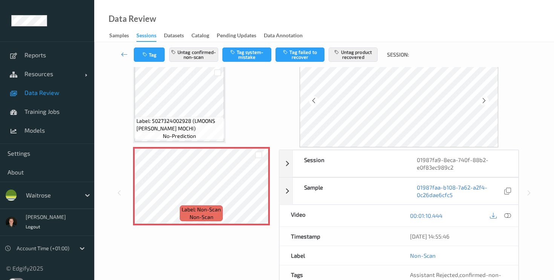
click at [486, 103] on icon at bounding box center [484, 100] width 6 height 7
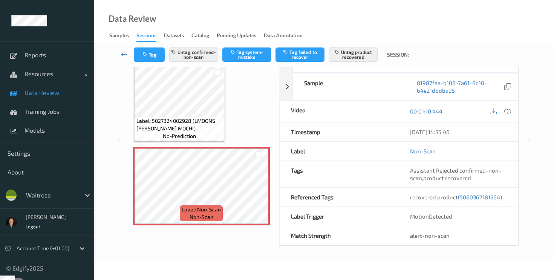
click at [416, 53] on icon at bounding box center [413, 49] width 6 height 7
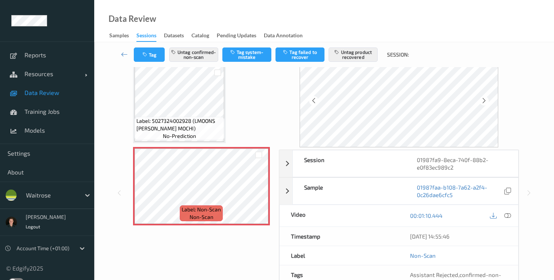
click at [486, 103] on icon at bounding box center [484, 100] width 6 height 7
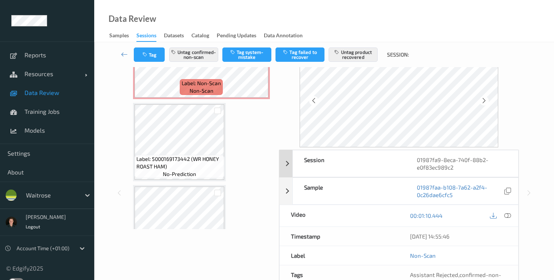
scroll to position [552, 0]
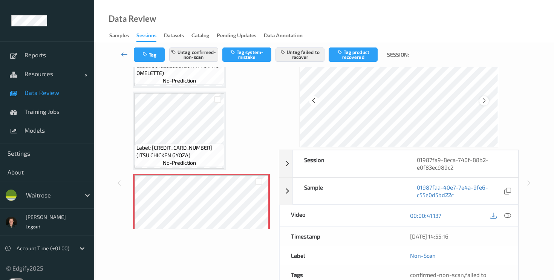
click at [482, 102] on div at bounding box center [483, 100] width 9 height 9
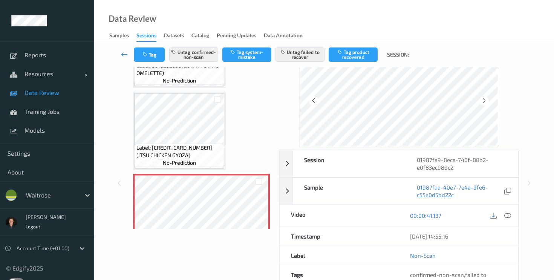
click at [482, 102] on div at bounding box center [483, 100] width 9 height 9
click at [482, 101] on div at bounding box center [483, 100] width 9 height 9
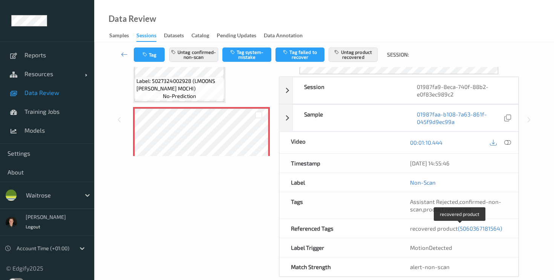
scroll to position [106, 0]
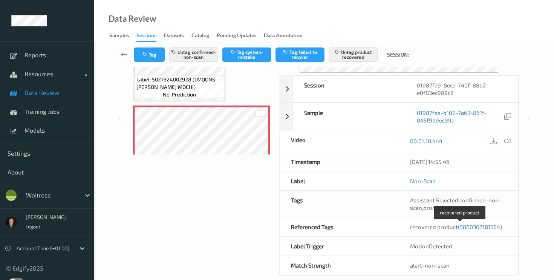
click at [475, 229] on span "(5060367181564)" at bounding box center [480, 227] width 44 height 7
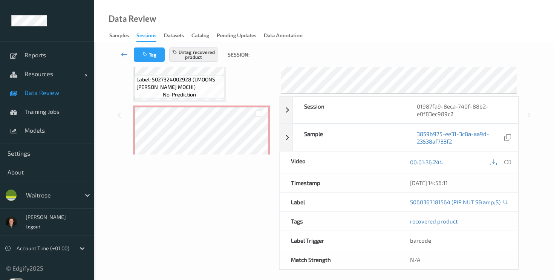
scroll to position [990, 0]
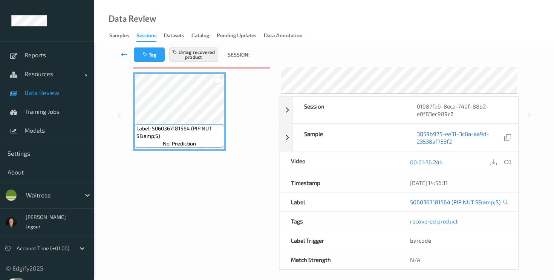
click at [455, 201] on link "5060367181564 (PIP NUT S&amp;S)" at bounding box center [455, 202] width 90 height 8
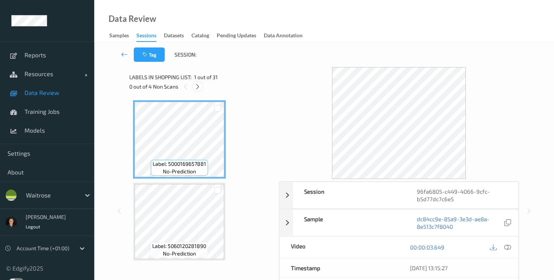
click at [199, 86] on icon at bounding box center [197, 86] width 6 height 7
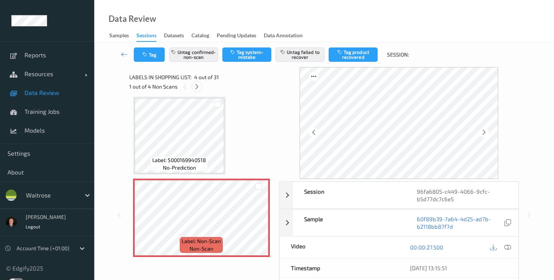
click at [199, 86] on icon at bounding box center [197, 86] width 6 height 7
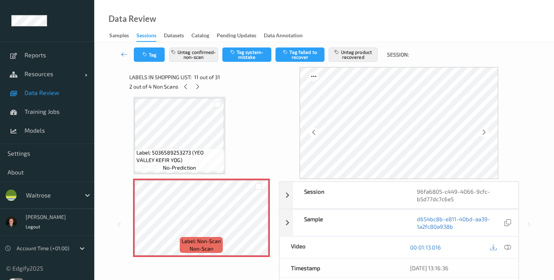
scroll to position [0, 0]
click at [196, 90] on div at bounding box center [197, 85] width 9 height 9
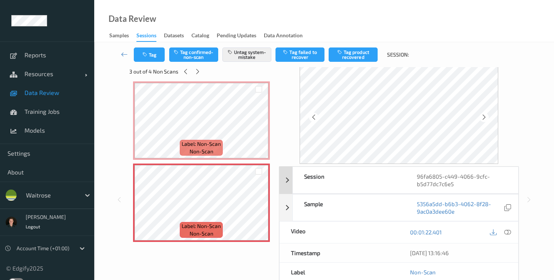
scroll to position [0, 0]
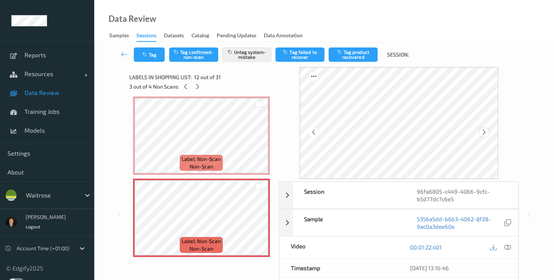
click at [487, 135] on icon at bounding box center [484, 132] width 6 height 7
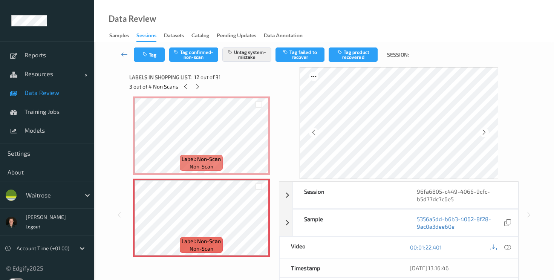
click at [487, 135] on icon at bounding box center [484, 132] width 6 height 7
click at [183, 88] on icon at bounding box center [185, 86] width 6 height 7
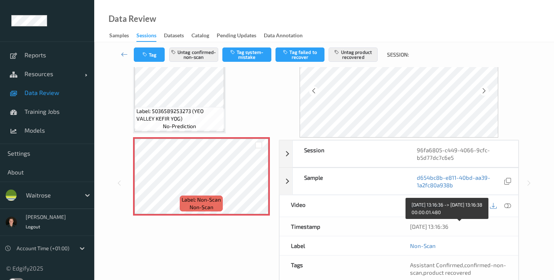
scroll to position [81, 0]
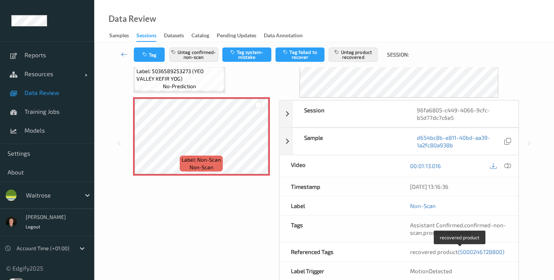
click at [458, 255] on span "(5000246728800)" at bounding box center [481, 251] width 46 height 7
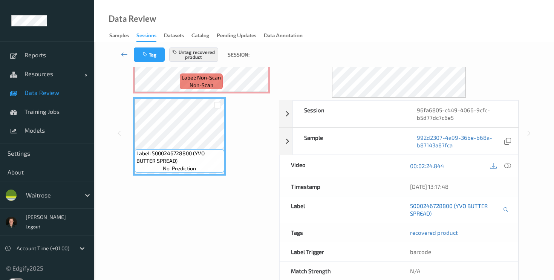
click at [437, 208] on link "5000246728800 (YVO BUTTER SPREAD)" at bounding box center [455, 209] width 91 height 15
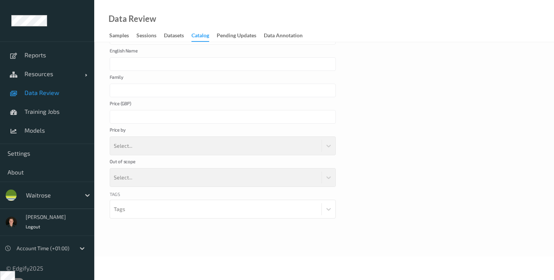
type input "YVO BUTTER SPREAD"
type input "****"
